Goal: Task Accomplishment & Management: Use online tool/utility

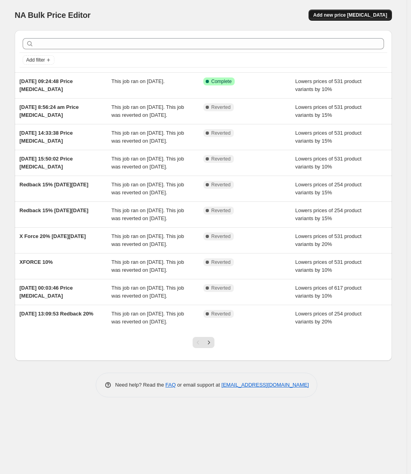
click at [354, 15] on span "Add new price [MEDICAL_DATA]" at bounding box center [351, 15] width 74 height 6
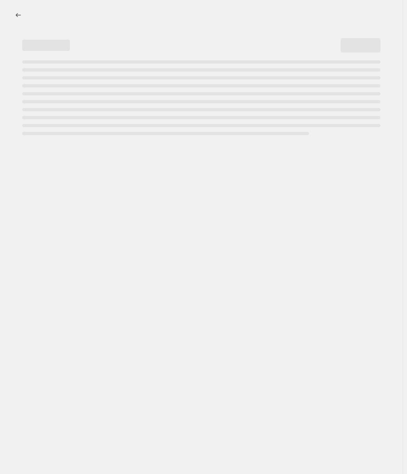
select select "percentage"
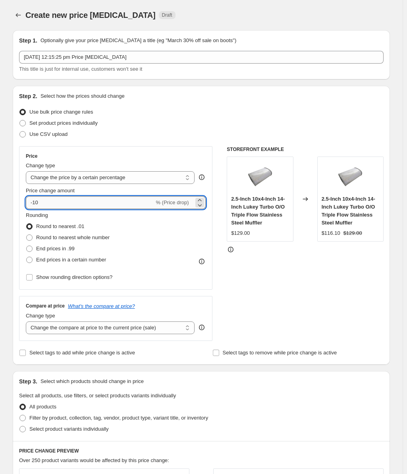
click at [146, 203] on input "-10" at bounding box center [90, 202] width 128 height 13
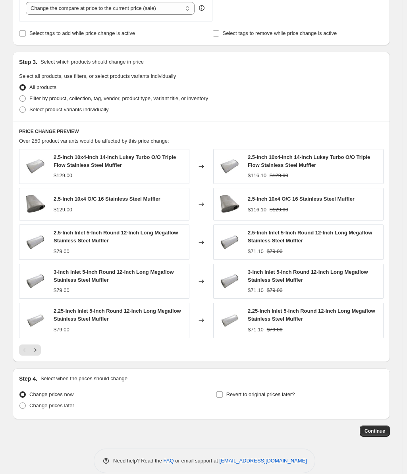
scroll to position [328, 0]
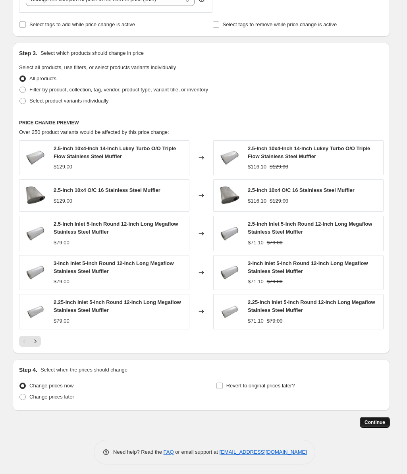
click at [385, 422] on span "Continue" at bounding box center [375, 422] width 21 height 6
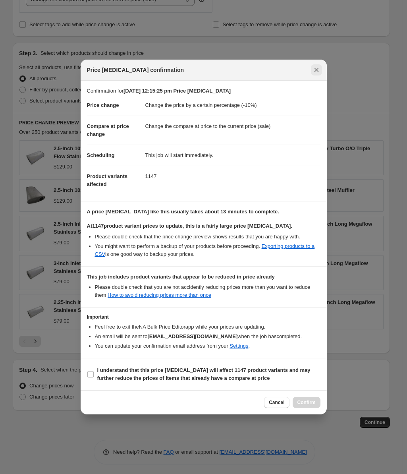
click at [318, 69] on icon "Close" at bounding box center [317, 70] width 8 height 8
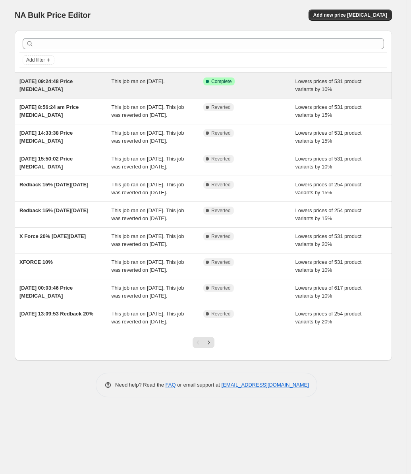
click at [68, 80] on span "[DATE] 09:24:48 Price [MEDICAL_DATA]" at bounding box center [45, 85] width 53 height 14
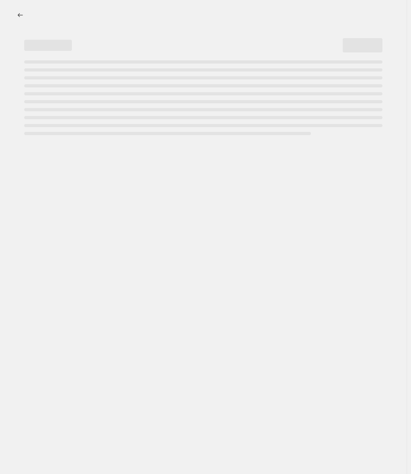
select select "percentage"
select select "vendor"
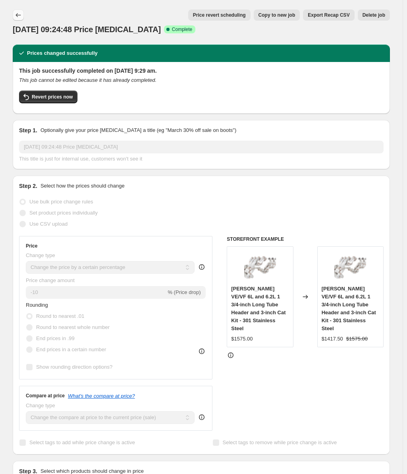
click at [19, 15] on icon "Price change jobs" at bounding box center [18, 15] width 5 height 4
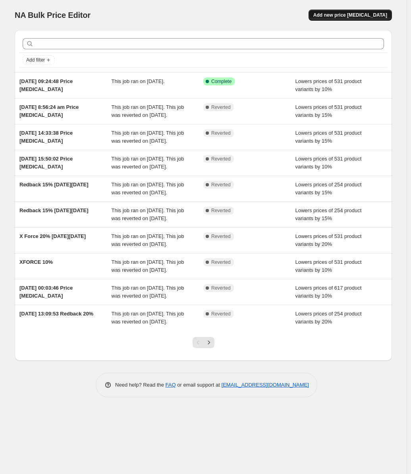
click at [355, 15] on span "Add new price [MEDICAL_DATA]" at bounding box center [351, 15] width 74 height 6
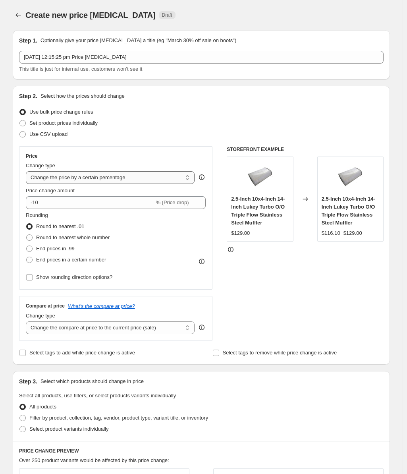
click at [190, 175] on select "Change the price to a certain amount Change the price by a certain amount Chang…" at bounding box center [110, 177] width 169 height 13
select select "no_change"
click at [28, 171] on select "Change the price to a certain amount Change the price by a certain amount Chang…" at bounding box center [110, 177] width 169 height 13
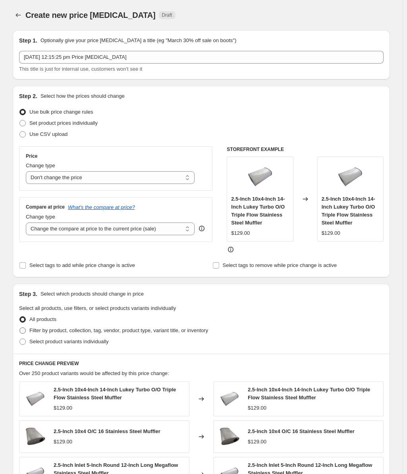
click at [23, 331] on span at bounding box center [22, 330] width 6 height 6
click at [20, 328] on input "Filter by product, collection, tag, vendor, product type, variant title, or inv…" at bounding box center [19, 327] width 0 height 0
radio input "true"
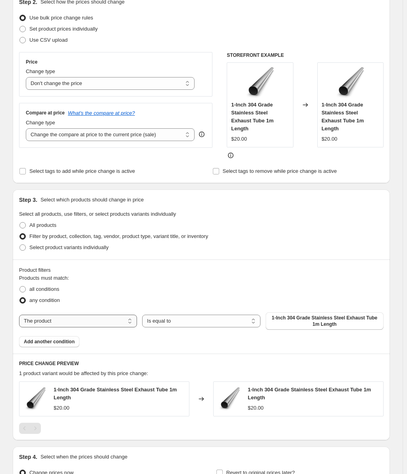
scroll to position [119, 0]
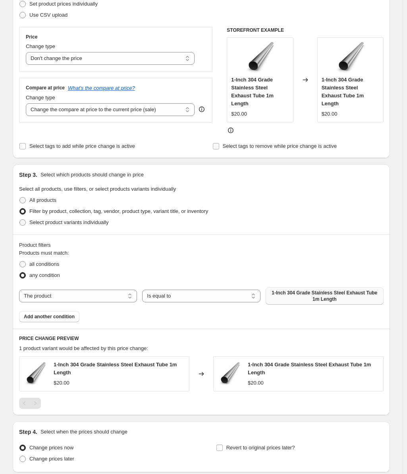
click at [296, 291] on span "1-Inch 304 Grade Stainless Steel Exhaust Tube 1m Length" at bounding box center [325, 296] width 108 height 13
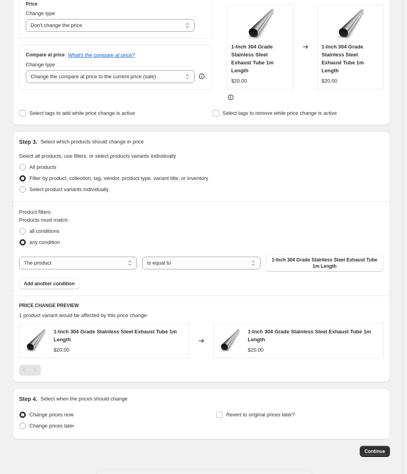
scroll to position [174, 0]
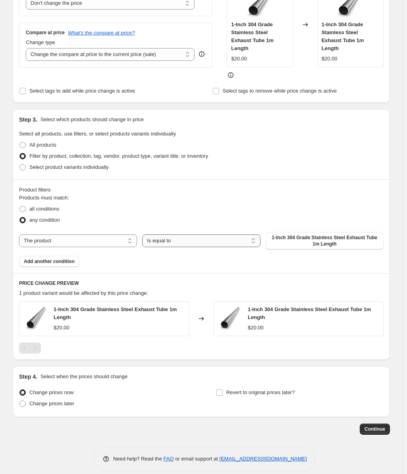
click at [179, 234] on select "Is equal to Is not equal to" at bounding box center [201, 240] width 118 height 13
click at [144, 234] on select "Is equal to Is not equal to" at bounding box center [201, 240] width 118 height 13
click at [111, 236] on select "The product The product's collection The product's tag The product's vendor The…" at bounding box center [78, 240] width 118 height 13
select select "collection"
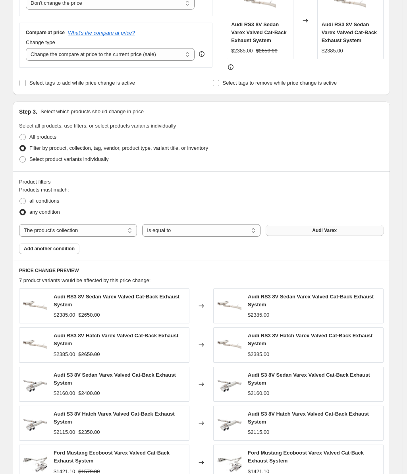
click at [328, 231] on span "Audi Varex" at bounding box center [324, 230] width 25 height 6
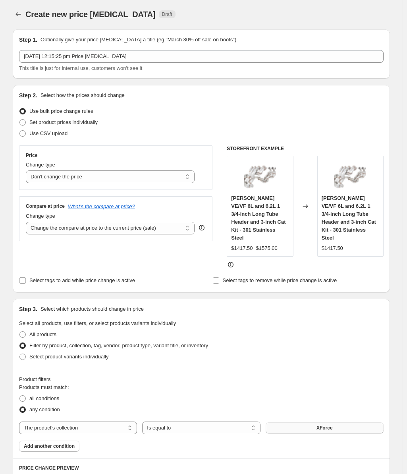
scroll to position [0, 0]
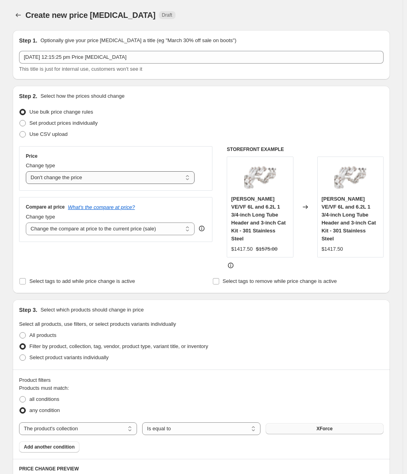
click at [191, 175] on select "Change the price to a certain amount Change the price by a certain amount Chang…" at bounding box center [110, 177] width 169 height 13
select select "percentage"
click at [28, 171] on select "Change the price to a certain amount Change the price by a certain amount Chang…" at bounding box center [110, 177] width 169 height 13
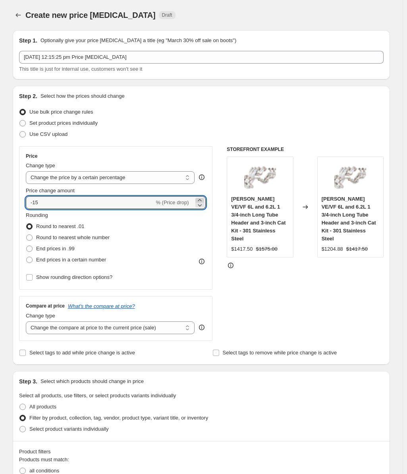
click at [201, 200] on icon at bounding box center [200, 200] width 4 height 2
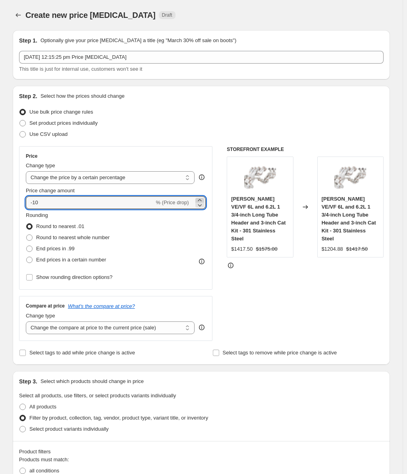
click at [201, 200] on icon at bounding box center [200, 200] width 4 height 2
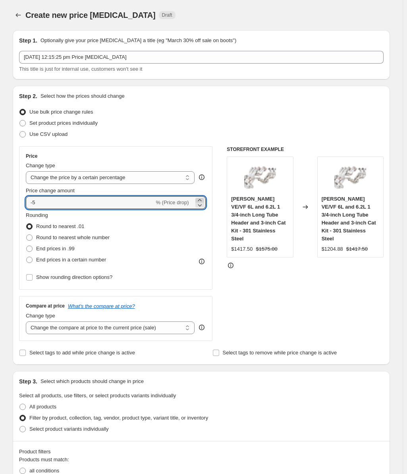
click at [201, 200] on icon at bounding box center [200, 200] width 4 height 2
click at [201, 199] on icon at bounding box center [200, 200] width 8 height 8
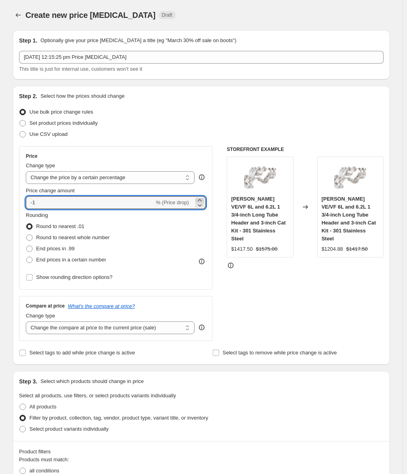
type input "0"
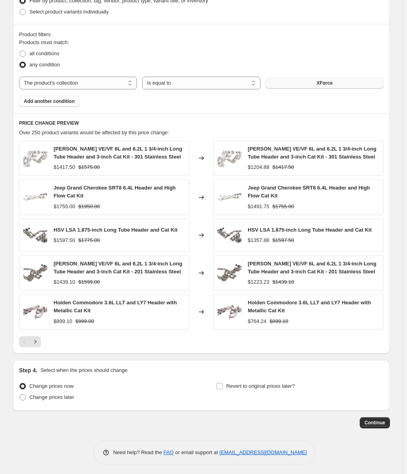
scroll to position [418, 0]
click at [383, 421] on span "Continue" at bounding box center [375, 422] width 21 height 6
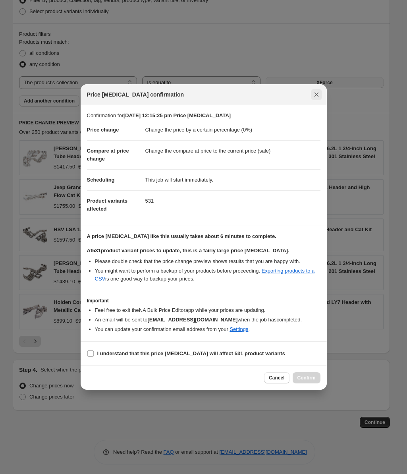
click at [316, 95] on icon "Close" at bounding box center [316, 95] width 4 height 4
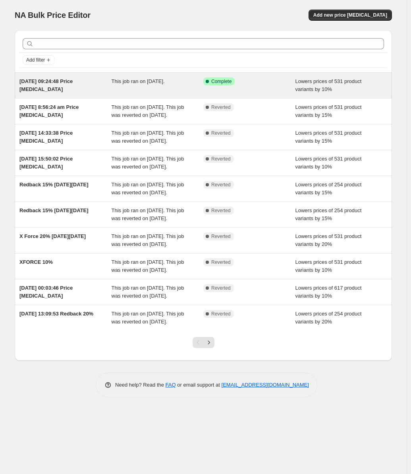
click at [73, 81] on span "[DATE] 09:24:48 Price [MEDICAL_DATA]" at bounding box center [45, 85] width 53 height 14
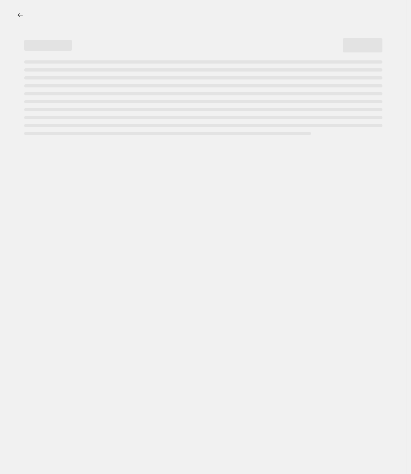
select select "percentage"
select select "vendor"
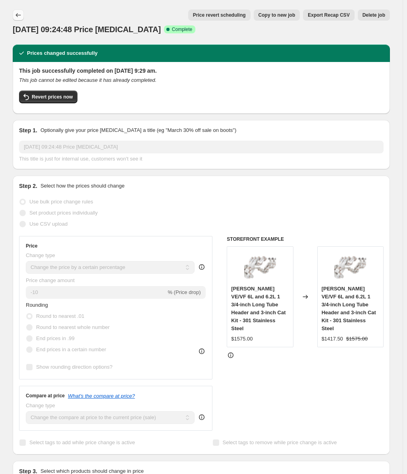
click at [21, 13] on icon "Price change jobs" at bounding box center [18, 15] width 8 height 8
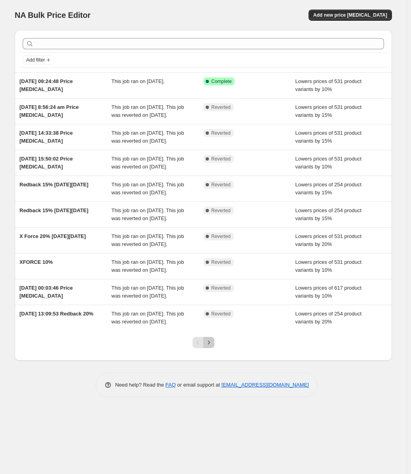
click at [209, 346] on icon "Next" at bounding box center [209, 343] width 8 height 8
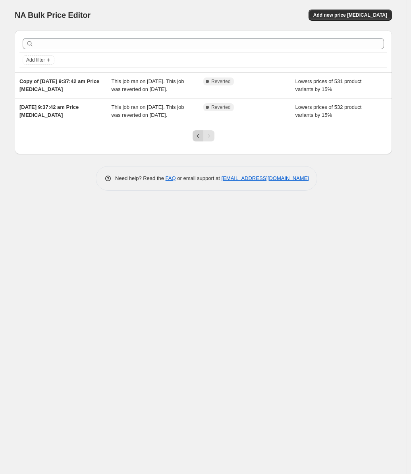
click at [195, 140] on icon "Previous" at bounding box center [198, 136] width 8 height 8
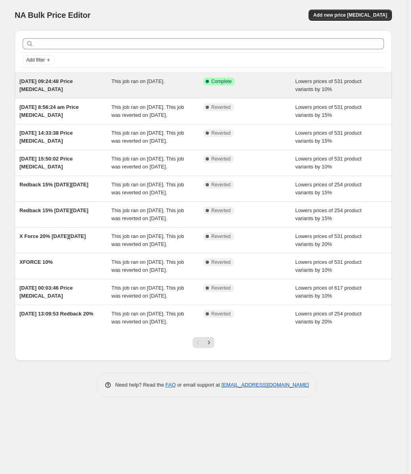
click at [216, 81] on span "Complete" at bounding box center [221, 81] width 20 height 6
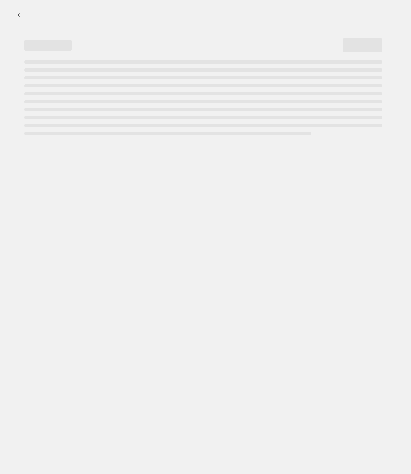
select select "percentage"
select select "vendor"
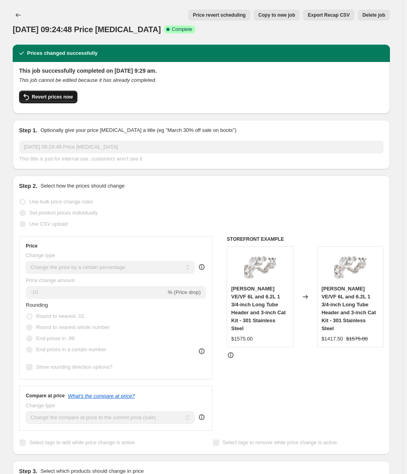
click at [63, 96] on span "Revert prices now" at bounding box center [52, 97] width 41 height 6
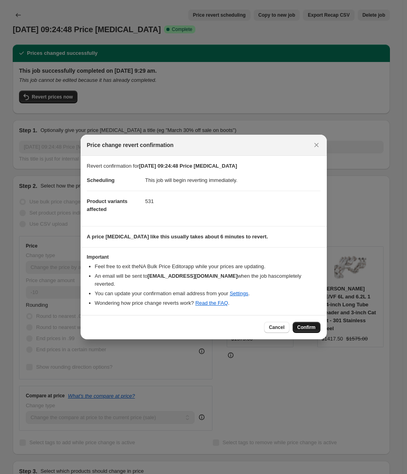
click at [310, 324] on span "Confirm" at bounding box center [307, 327] width 18 height 6
